Goal: Task Accomplishment & Management: Manage account settings

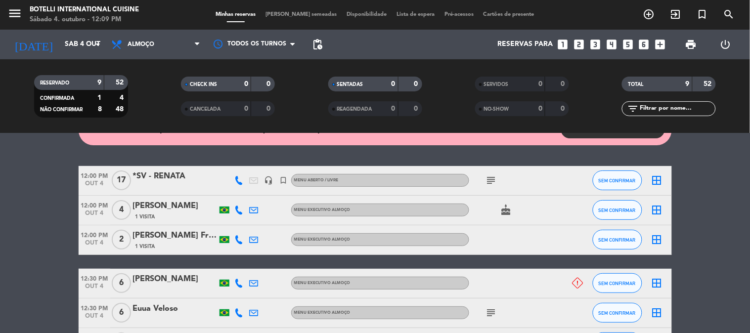
scroll to position [110, 0]
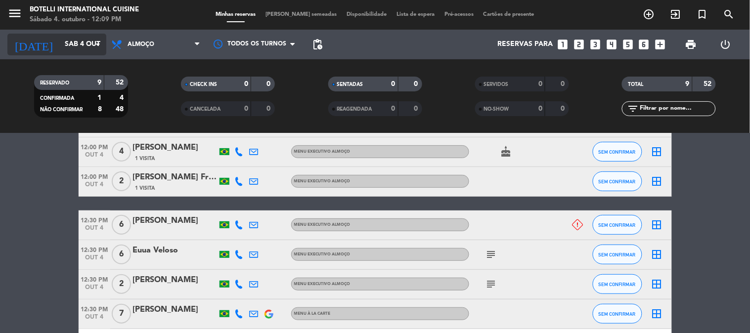
click at [65, 40] on input "Sáb 4 out" at bounding box center [107, 45] width 94 height 18
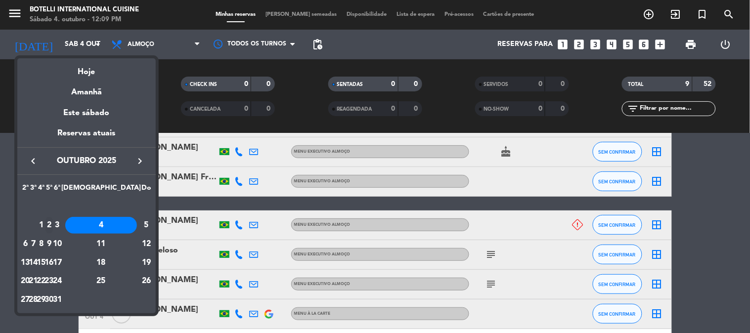
click at [53, 225] on div "2" at bounding box center [48, 225] width 7 height 17
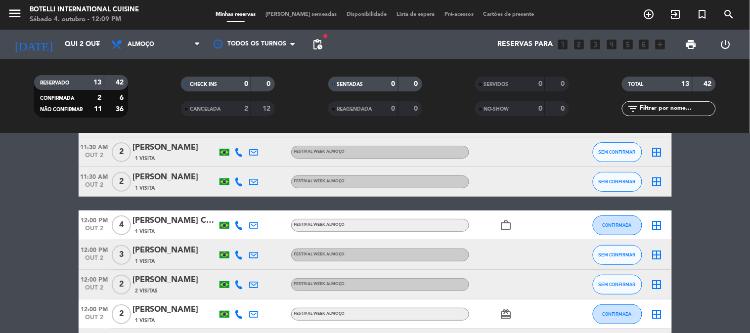
click at [146, 49] on span "Almoço" at bounding box center [155, 45] width 99 height 22
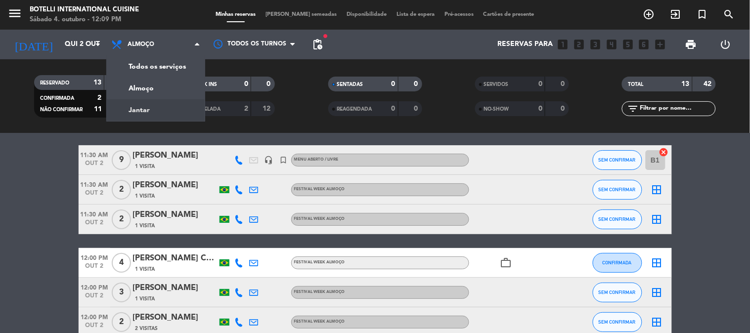
scroll to position [0, 0]
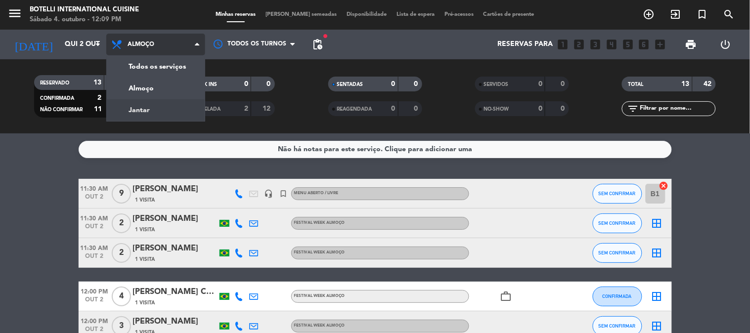
click at [147, 106] on div "menu Botelli International Cuisine Sábado 4. outubro - 12:09 PM Minhas reservas…" at bounding box center [375, 66] width 750 height 133
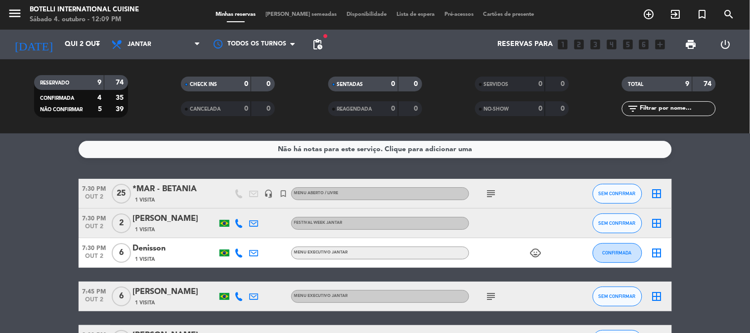
drag, startPoint x: 60, startPoint y: 174, endPoint x: 198, endPoint y: 191, distance: 139.1
click at [198, 191] on div "Não há notas para este serviço. Clique para adicionar uma 7:30 PM [DATE] *MAR -…" at bounding box center [375, 233] width 750 height 200
click at [30, 170] on div "Não há notas para este serviço. Clique para adicionar uma 7:30 PM [DATE] *MAR -…" at bounding box center [375, 233] width 750 height 200
click at [90, 53] on div "[DATE] [DATE] arrow_drop_down" at bounding box center [56, 45] width 99 height 22
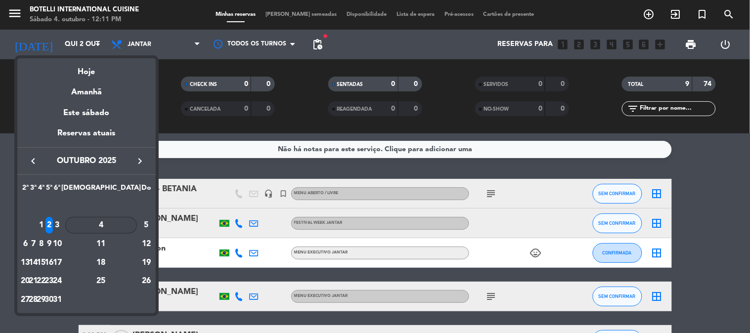
click at [125, 225] on div "4" at bounding box center [101, 225] width 72 height 17
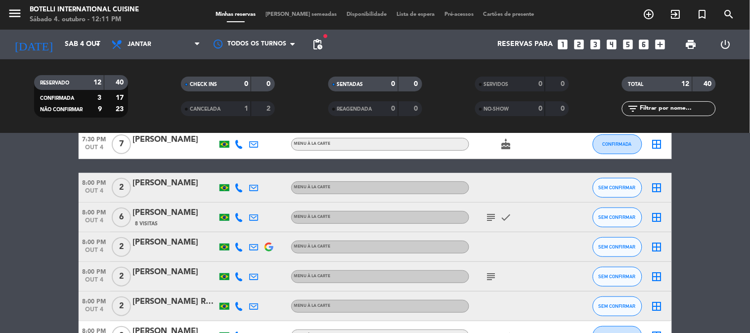
scroll to position [110, 0]
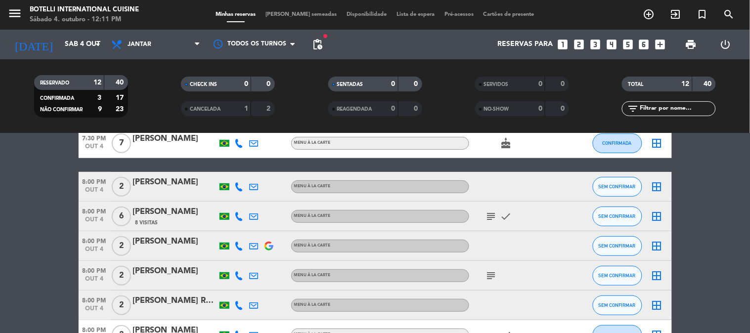
click at [491, 216] on icon "subject" at bounding box center [491, 217] width 12 height 12
click at [489, 275] on icon "subject" at bounding box center [491, 276] width 12 height 12
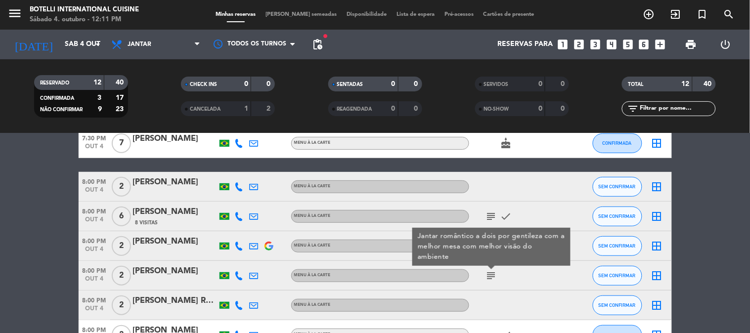
click at [485, 274] on icon "subject" at bounding box center [491, 276] width 12 height 12
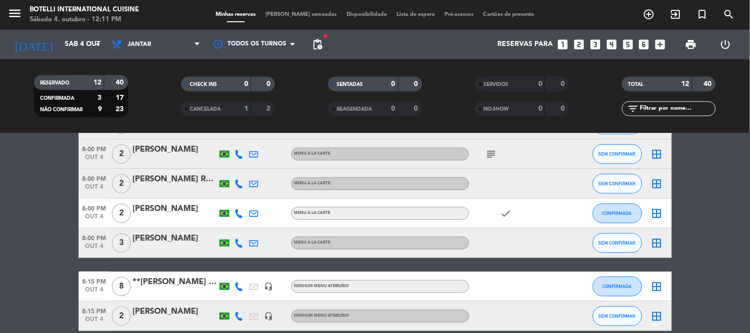
scroll to position [165, 0]
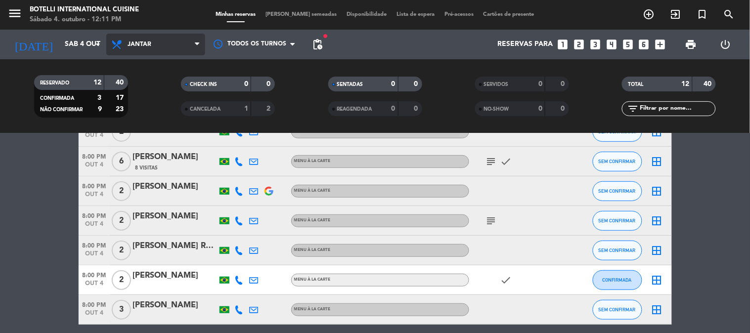
click at [158, 45] on span "Jantar" at bounding box center [155, 45] width 99 height 22
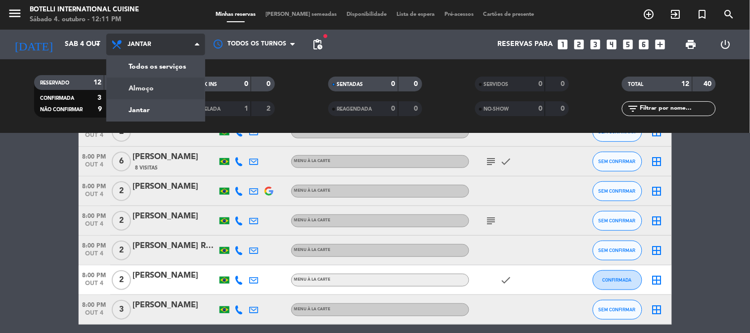
click at [159, 94] on div "menu Botelli International Cuisine Sábado 4. outubro - 12:11 PM Minhas reservas…" at bounding box center [375, 66] width 750 height 133
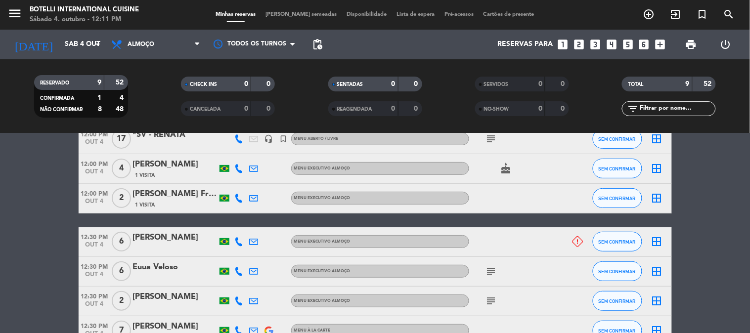
scroll to position [0, 0]
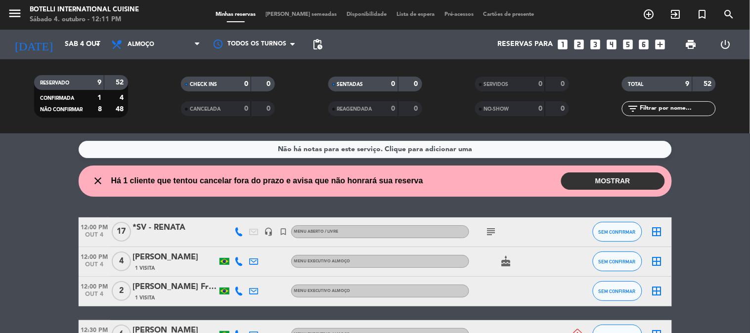
click at [624, 180] on button "MOSTRAR" at bounding box center [613, 181] width 104 height 17
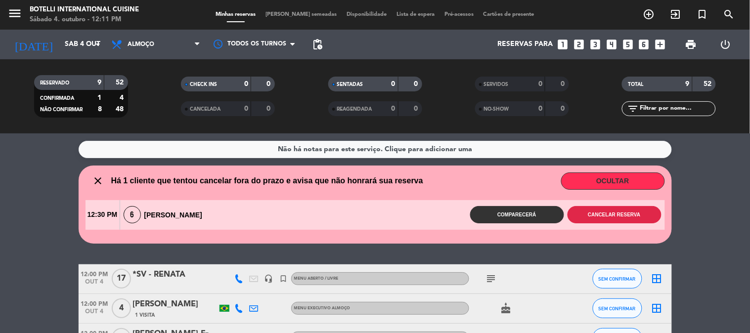
click at [605, 210] on button "Cancelar reserva" at bounding box center [615, 214] width 94 height 17
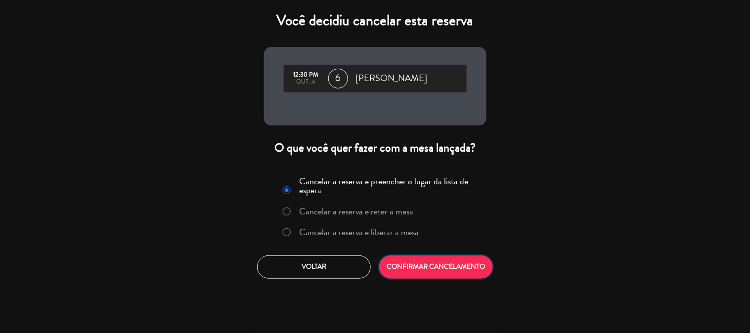
click at [411, 264] on button "CONFIRMAR CANCELAMENTO" at bounding box center [436, 267] width 114 height 23
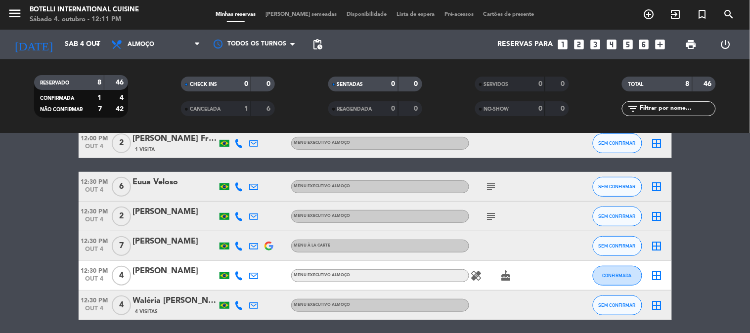
scroll to position [146, 0]
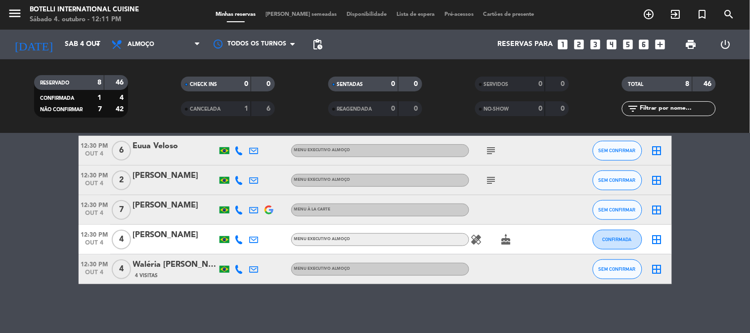
click at [491, 180] on icon "subject" at bounding box center [491, 181] width 12 height 12
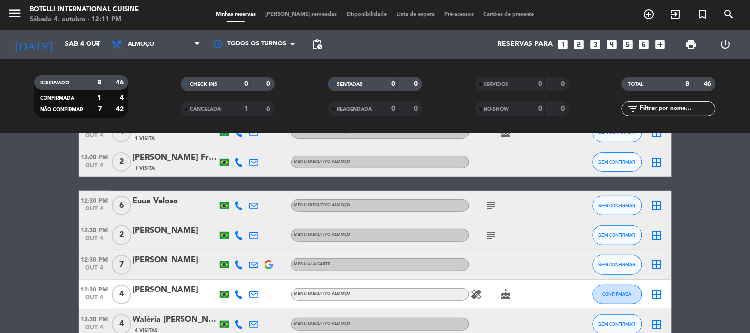
click at [487, 205] on icon "subject" at bounding box center [491, 206] width 12 height 12
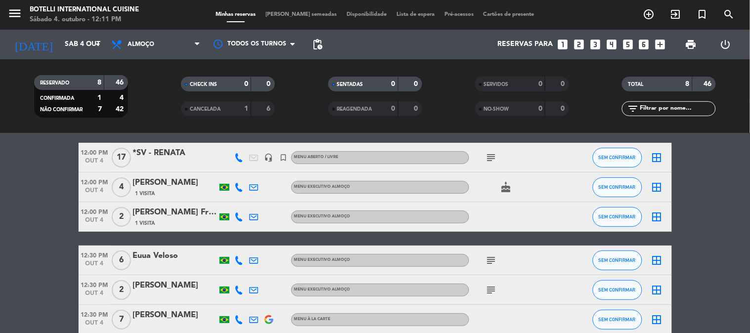
scroll to position [0, 0]
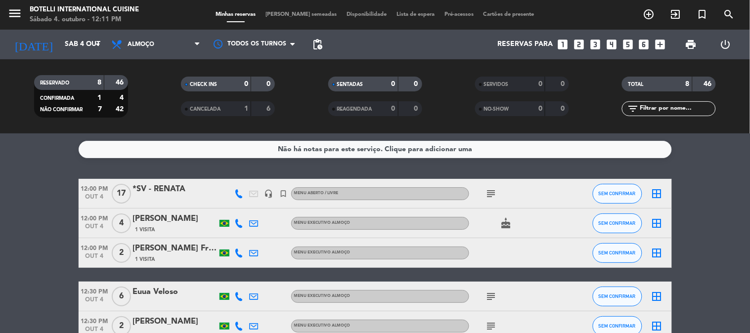
click at [491, 192] on icon "subject" at bounding box center [491, 194] width 12 height 12
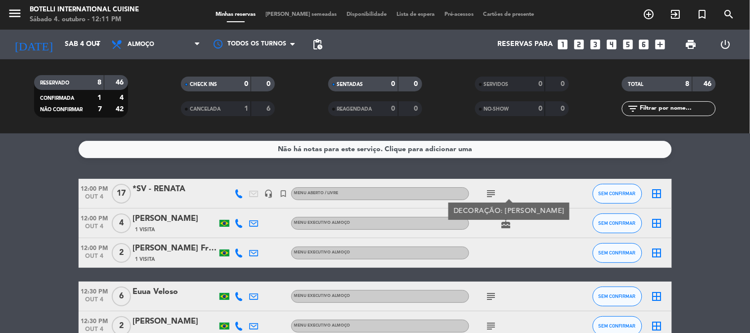
click at [491, 192] on icon "subject" at bounding box center [491, 194] width 12 height 12
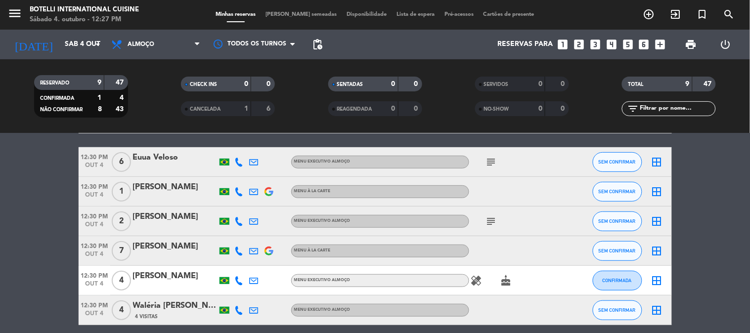
scroll to position [110, 0]
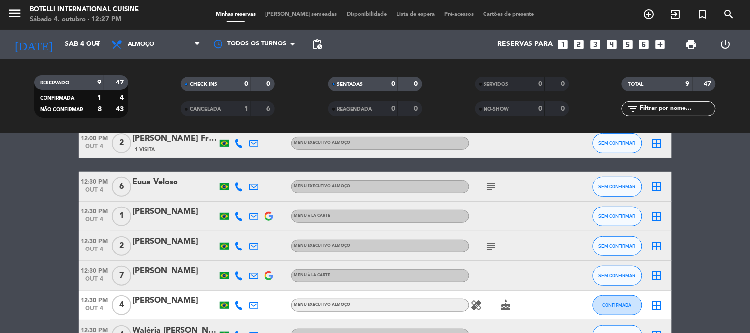
drag, startPoint x: 155, startPoint y: 240, endPoint x: 87, endPoint y: 229, distance: 69.1
click at [86, 229] on div "12:30 PM [DATE]" at bounding box center [95, 216] width 32 height 29
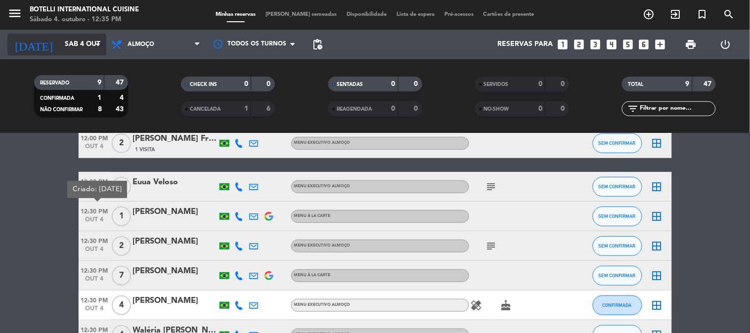
click at [60, 48] on input "Sáb 4 out" at bounding box center [107, 45] width 94 height 18
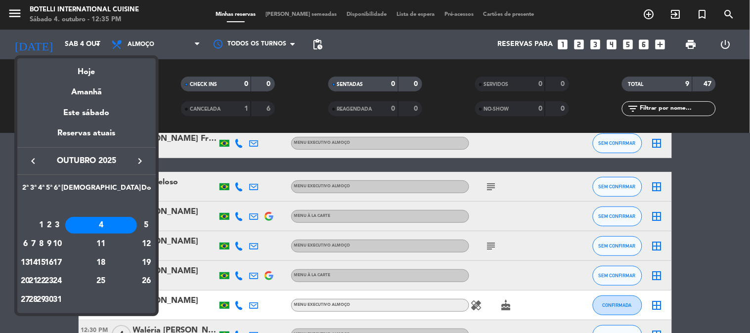
click at [140, 162] on icon "keyboard_arrow_right" at bounding box center [140, 161] width 12 height 12
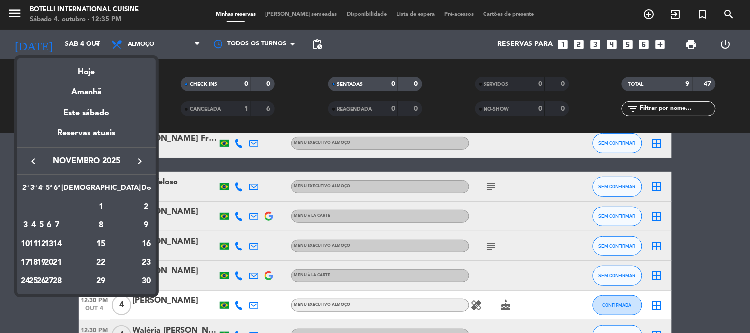
click at [140, 162] on icon "keyboard_arrow_right" at bounding box center [140, 161] width 12 height 12
click at [121, 228] on div "6" at bounding box center [101, 225] width 72 height 17
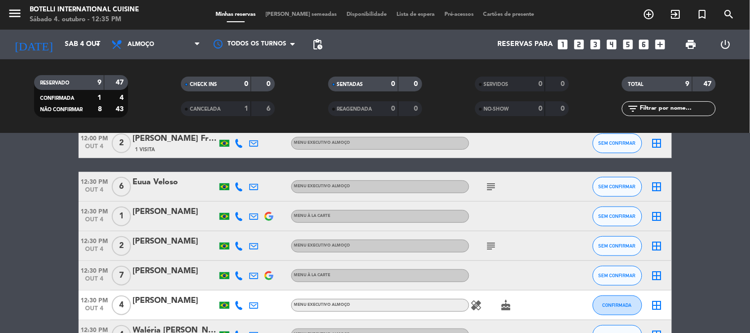
type input "[DATE]"
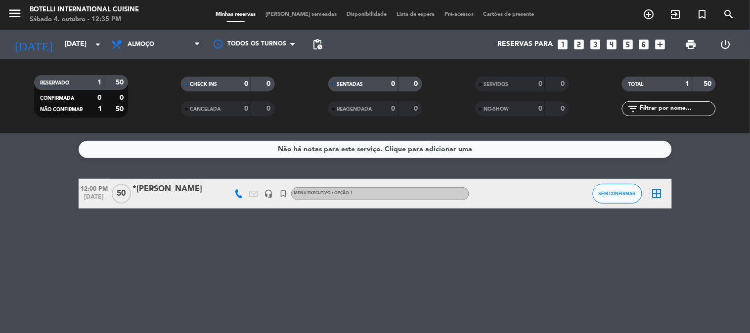
click at [178, 197] on div at bounding box center [175, 200] width 84 height 8
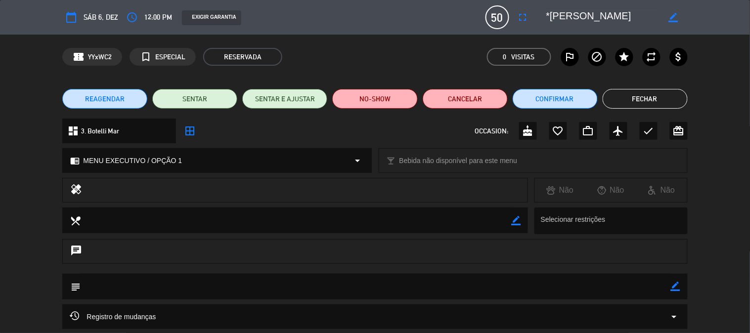
click at [655, 103] on button "Fechar" at bounding box center [645, 99] width 85 height 20
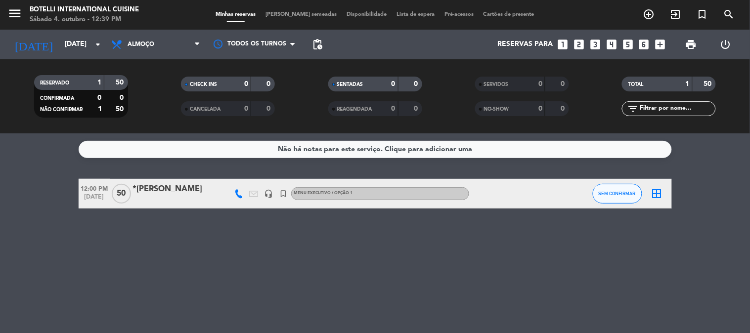
click at [176, 194] on div "*[PERSON_NAME]" at bounding box center [175, 189] width 84 height 13
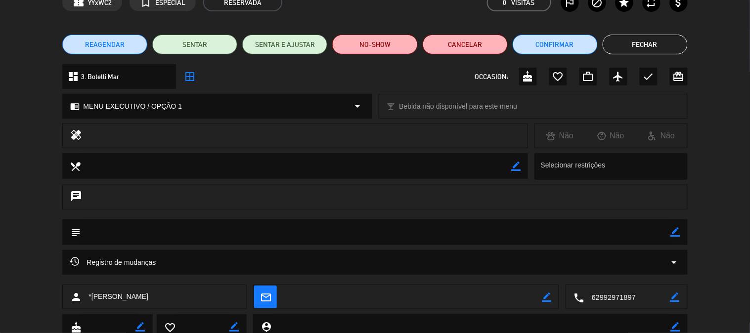
scroll to position [90, 0]
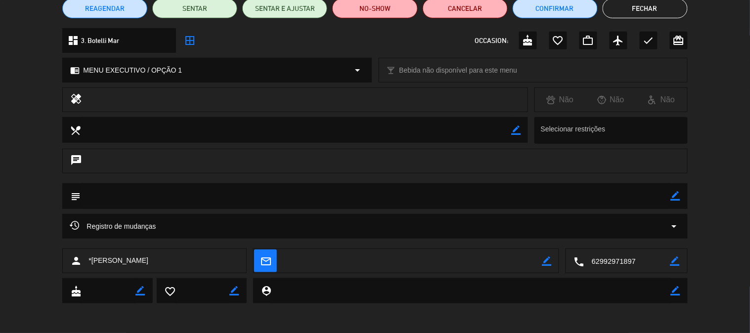
click at [152, 189] on textarea at bounding box center [376, 195] width 590 height 25
click at [678, 199] on icon "border_color" at bounding box center [675, 195] width 9 height 9
click at [208, 195] on textarea at bounding box center [376, 195] width 590 height 25
type textarea "Ja pagou R$3.355,00 no credito dia [DATE]."
click at [676, 195] on icon at bounding box center [675, 195] width 9 height 9
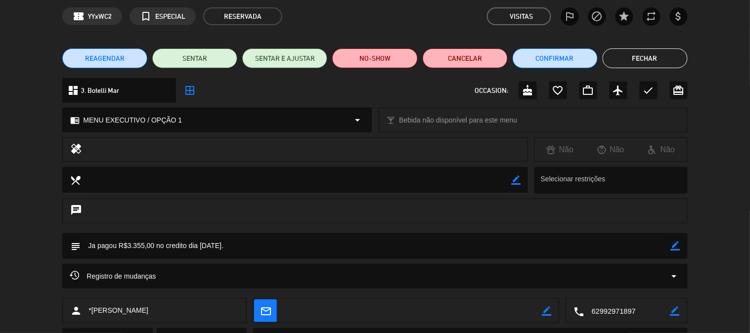
scroll to position [0, 0]
